Goal: Find specific page/section: Find specific page/section

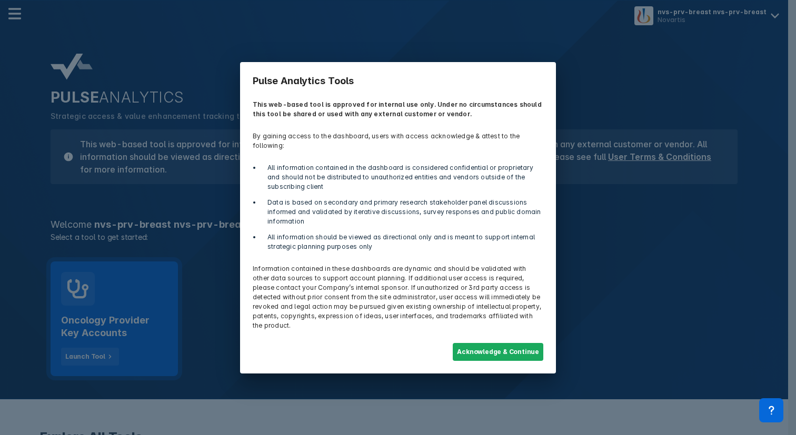
click at [143, 284] on div "Pulse Analytics Tools This web-based tool is approved for internal use only. Un…" at bounding box center [398, 217] width 796 height 435
click at [490, 346] on button "Acknowledge & Continue" at bounding box center [498, 352] width 91 height 18
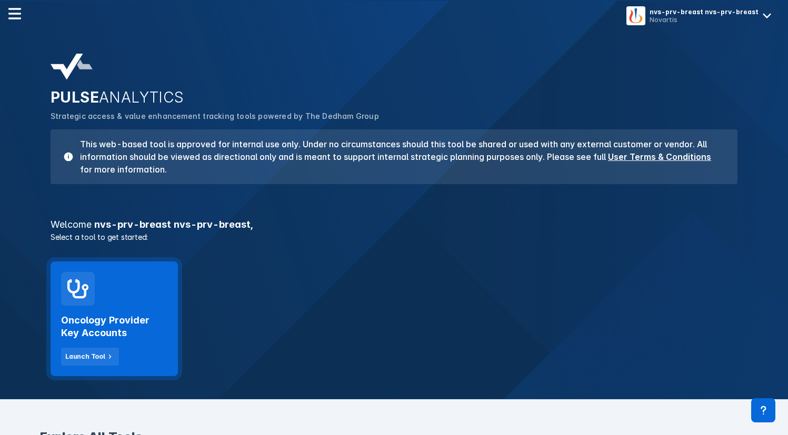
click at [133, 326] on h2 "Oncology Provider Key Accounts" at bounding box center [114, 326] width 106 height 25
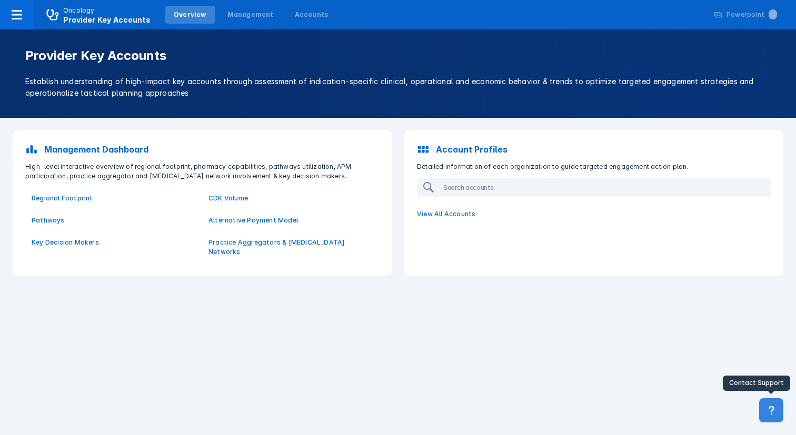
click at [778, 409] on button at bounding box center [771, 411] width 24 height 24
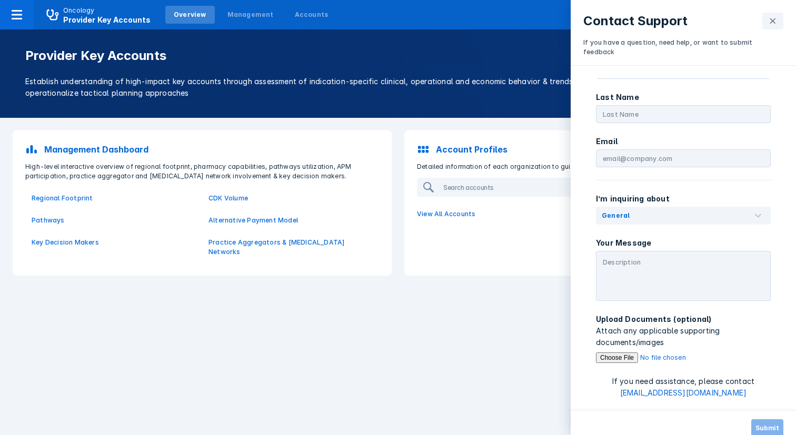
scroll to position [32, 0]
click at [767, 24] on button at bounding box center [772, 21] width 21 height 17
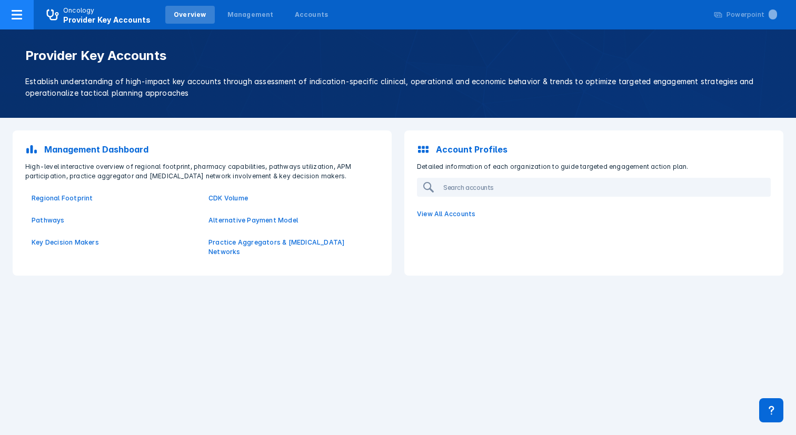
click at [22, 15] on icon at bounding box center [17, 14] width 13 height 13
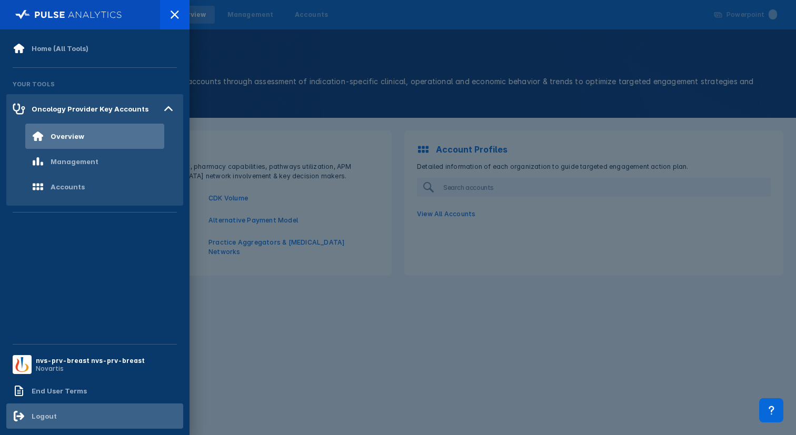
click at [87, 425] on div "Logout" at bounding box center [94, 416] width 177 height 25
